Goal: Answer question/provide support

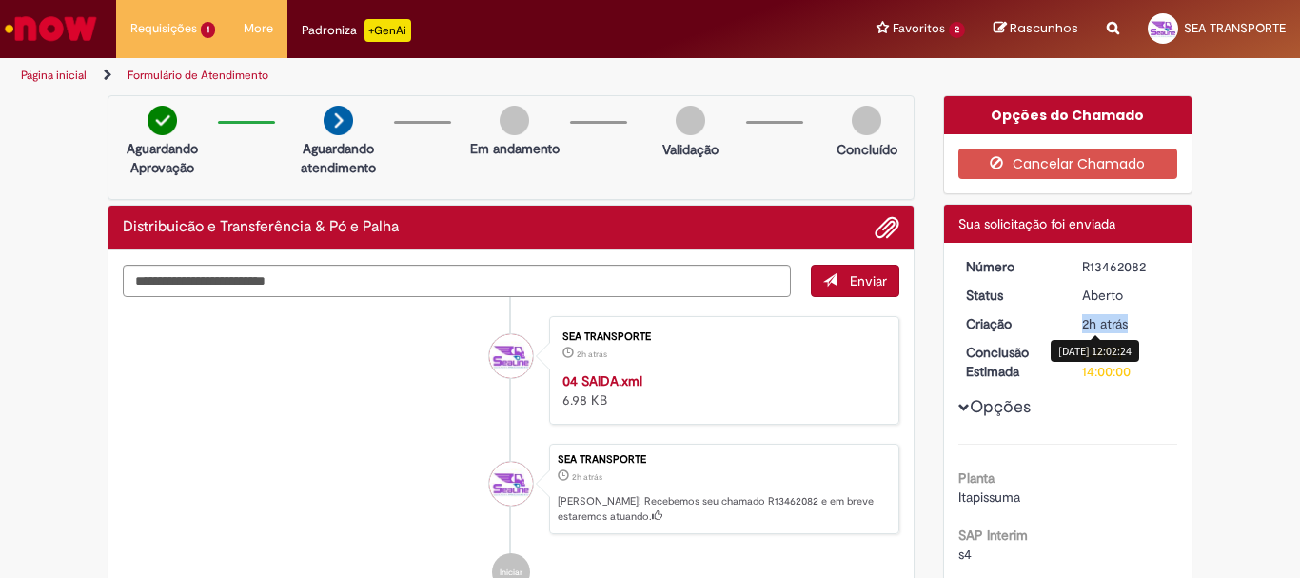
drag, startPoint x: 1077, startPoint y: 325, endPoint x: 1140, endPoint y: 320, distance: 63.0
click at [1140, 320] on div "2h atrás 2 horas atrás 29/08/2025 12:02:24" at bounding box center [1126, 323] width 89 height 19
click at [207, 397] on li "SEA TRANSPORTE 2h atrás 2 horas atrás 04 SAIDA.xml 6.98 KB" at bounding box center [511, 370] width 777 height 109
click at [958, 408] on span "Opções para R13462082" at bounding box center [963, 407] width 11 height 11
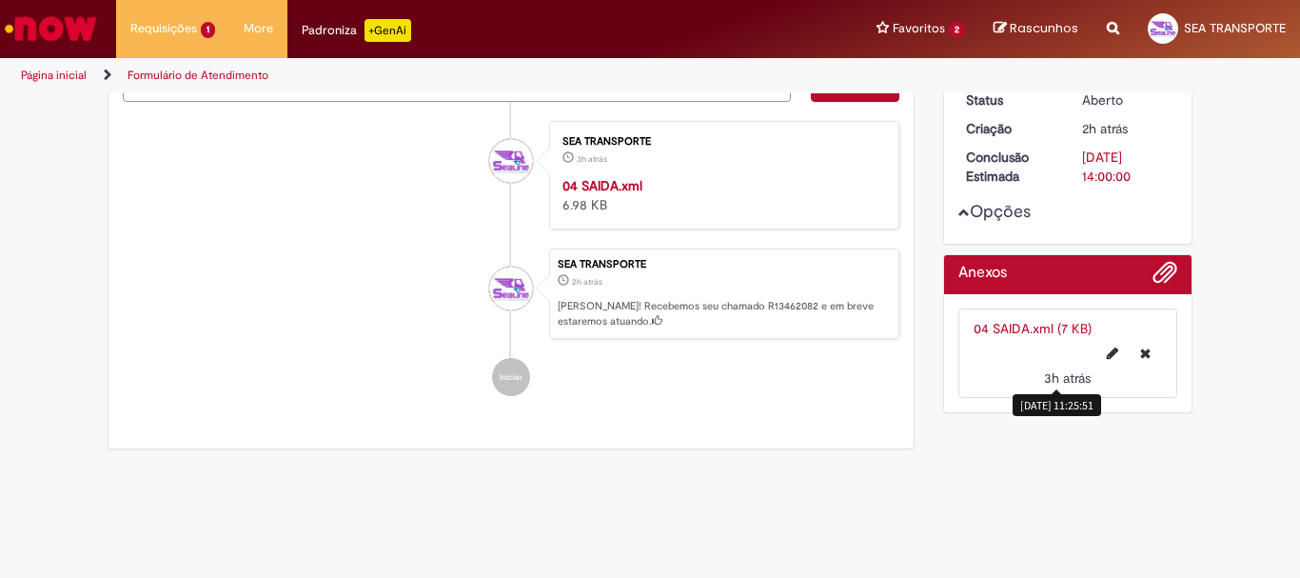
scroll to position [79, 0]
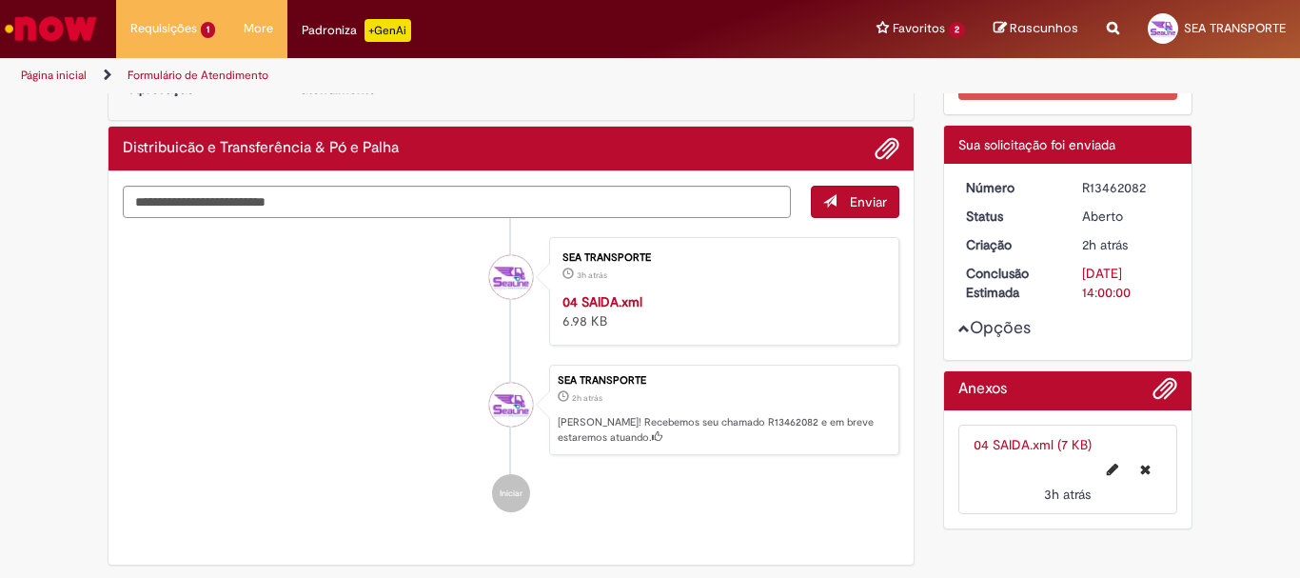
click at [958, 329] on span "Opções para R13462082" at bounding box center [963, 328] width 11 height 11
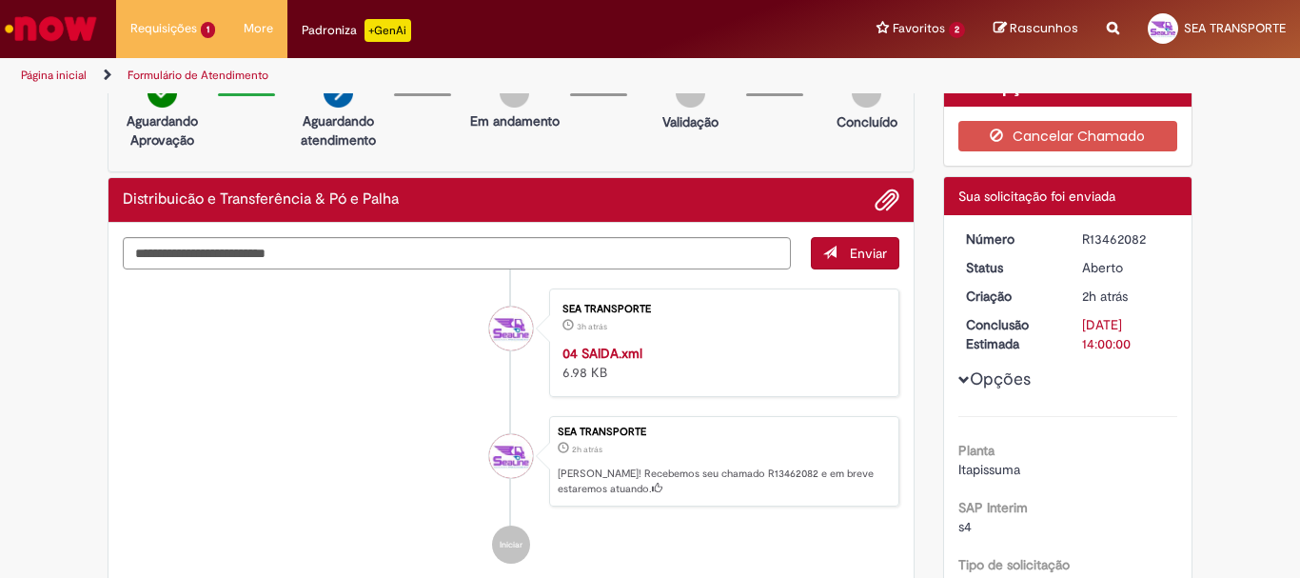
scroll to position [0, 0]
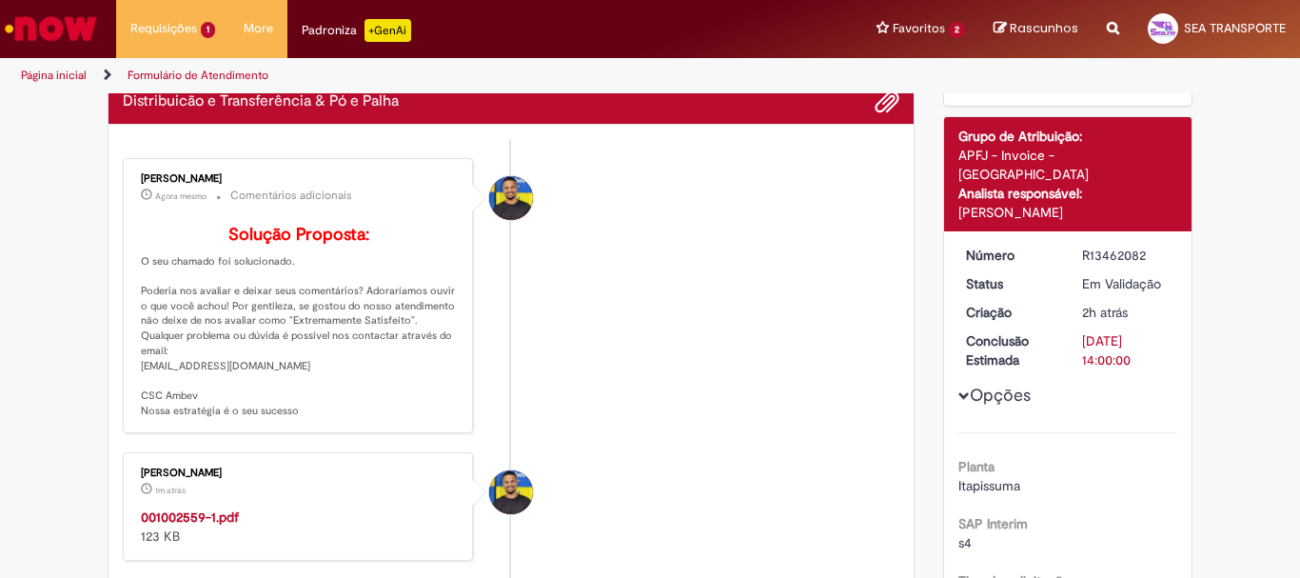
scroll to position [286, 0]
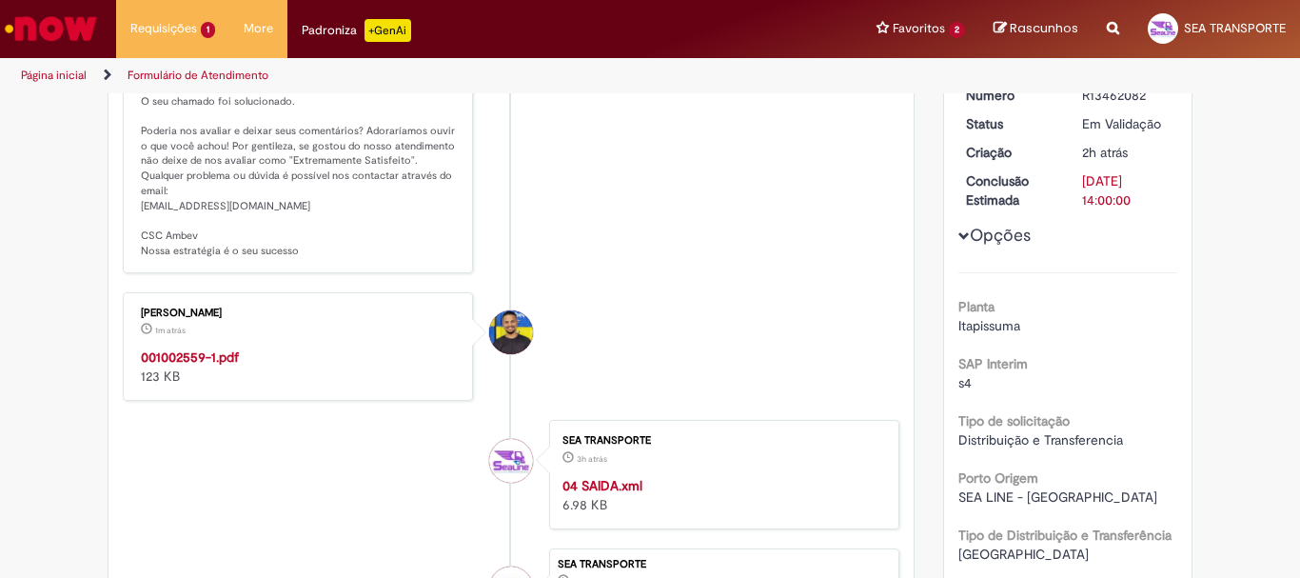
click at [181, 365] on strong "001002559-1.pdf" at bounding box center [190, 356] width 98 height 17
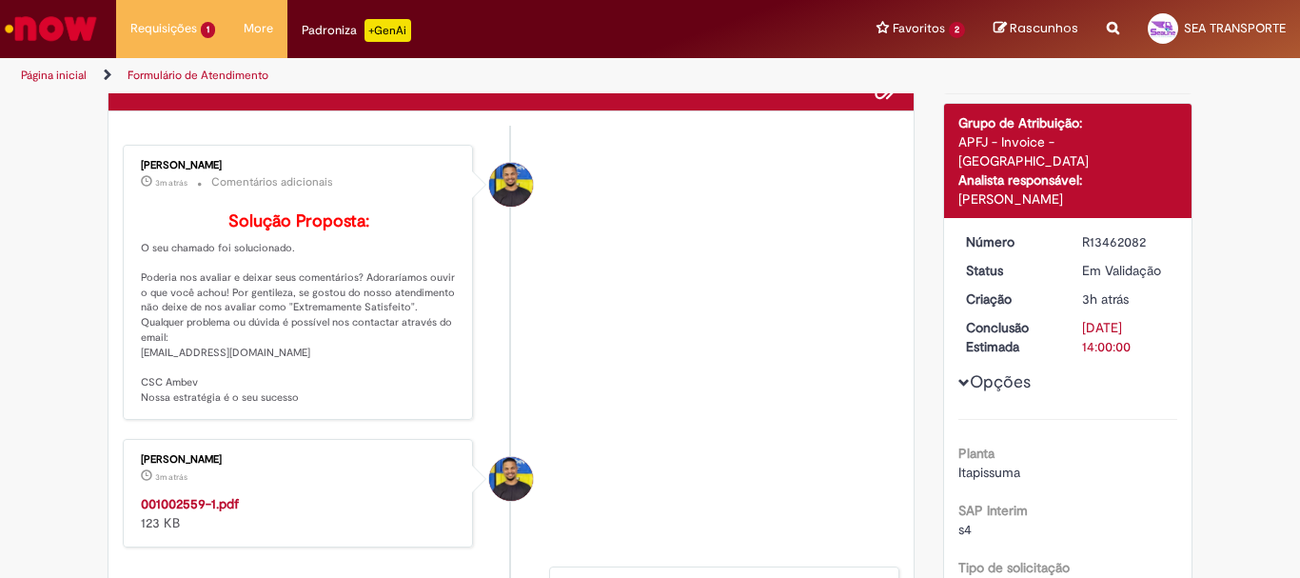
scroll to position [0, 0]
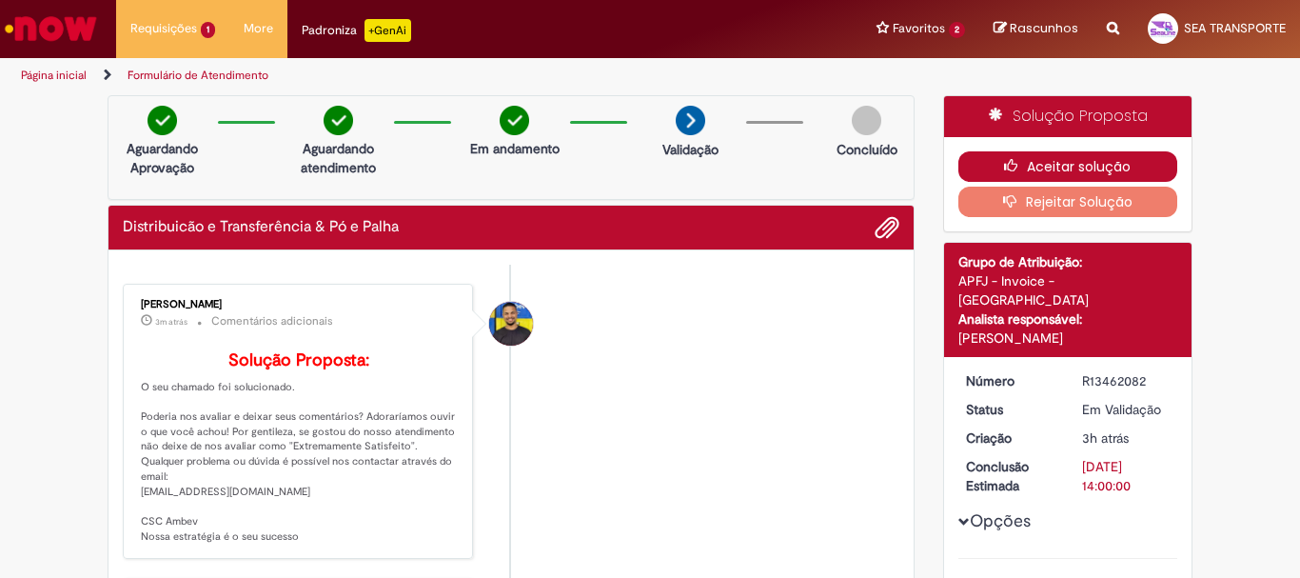
click at [1073, 164] on button "Aceitar solução" at bounding box center [1068, 166] width 220 height 30
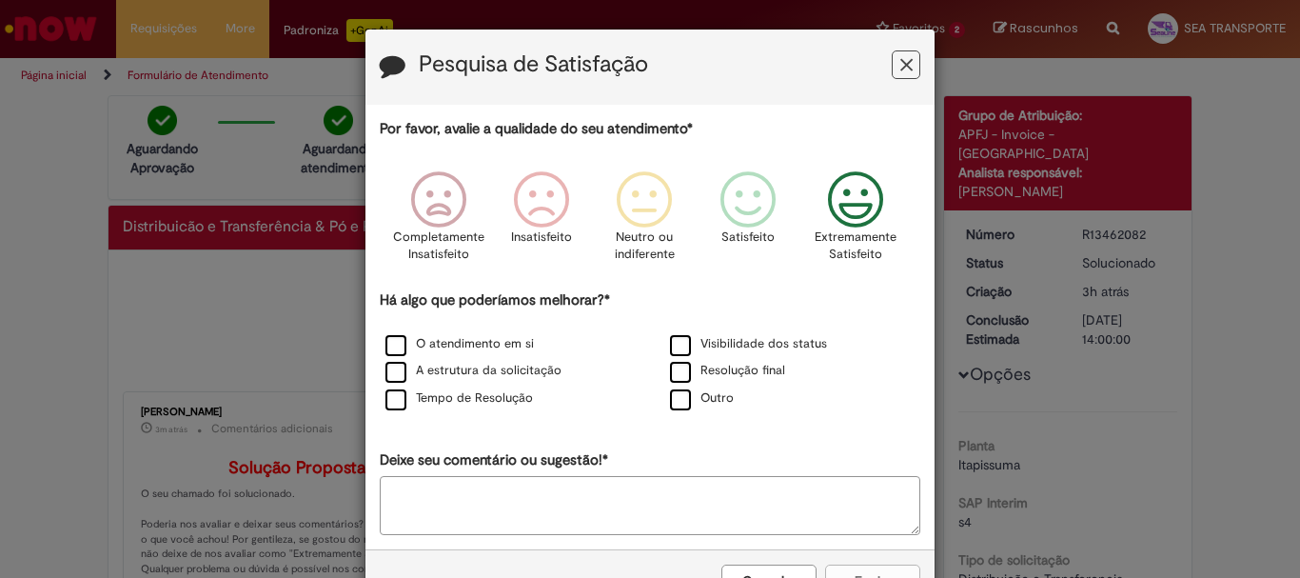
click at [858, 218] on icon "Feedback" at bounding box center [855, 199] width 71 height 57
click at [681, 368] on label "Resolução final" at bounding box center [727, 371] width 115 height 18
click at [848, 575] on button "Enviar" at bounding box center [872, 580] width 95 height 32
